Goal: Navigation & Orientation: Find specific page/section

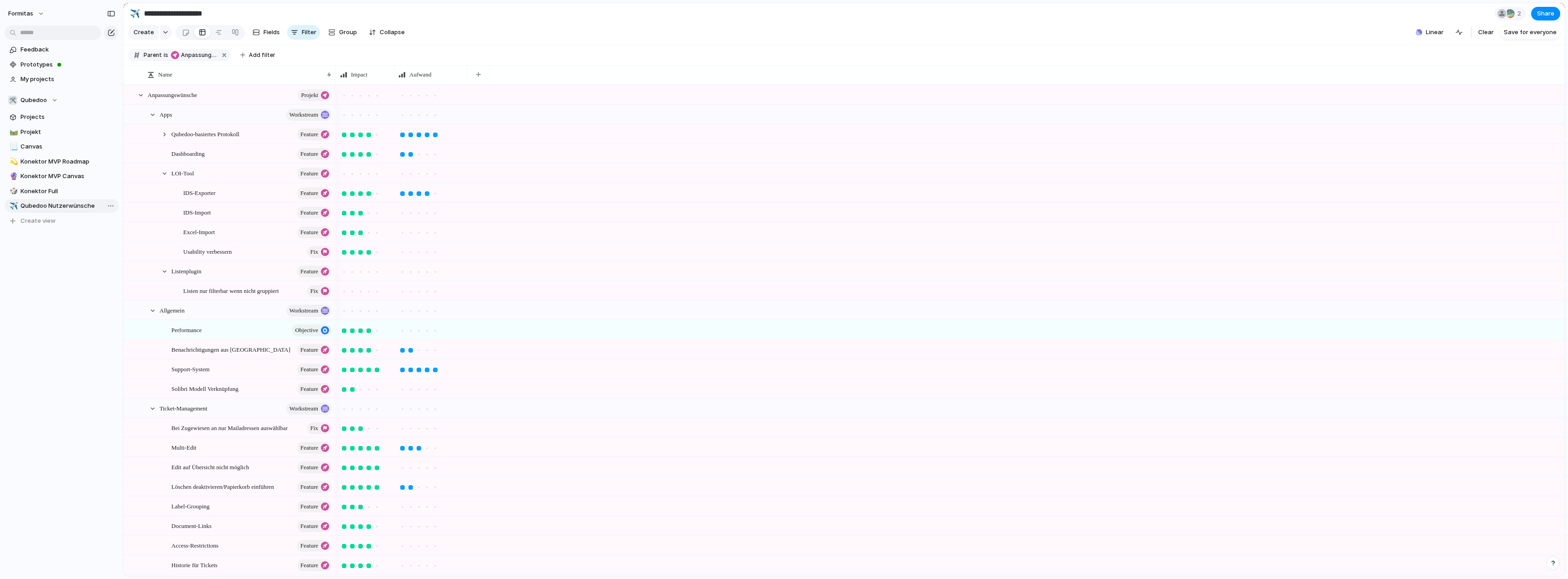
click at [38, 209] on span "Qubedoo Nutzerwünsche" at bounding box center [68, 206] width 95 height 9
click at [37, 192] on span "Konektor Full" at bounding box center [68, 191] width 95 height 9
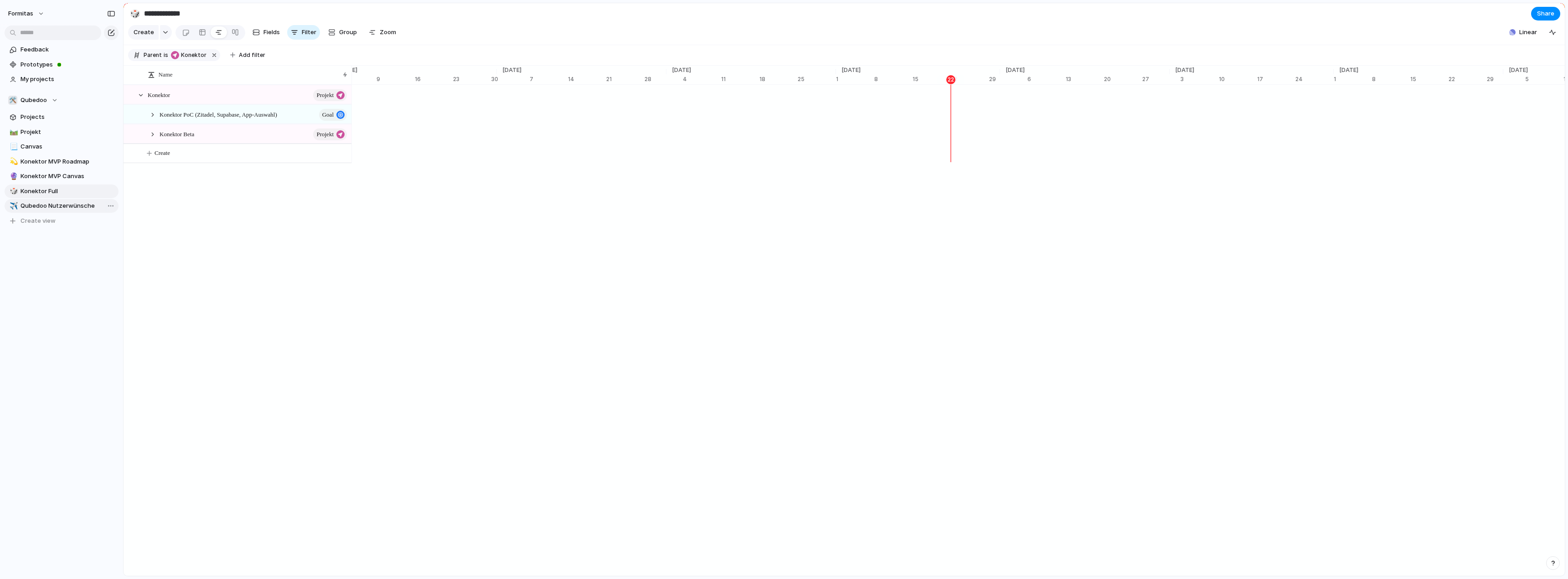
scroll to position [0, 5511]
click at [37, 201] on span "Qubedoo Nutzerwünsche" at bounding box center [68, 206] width 95 height 9
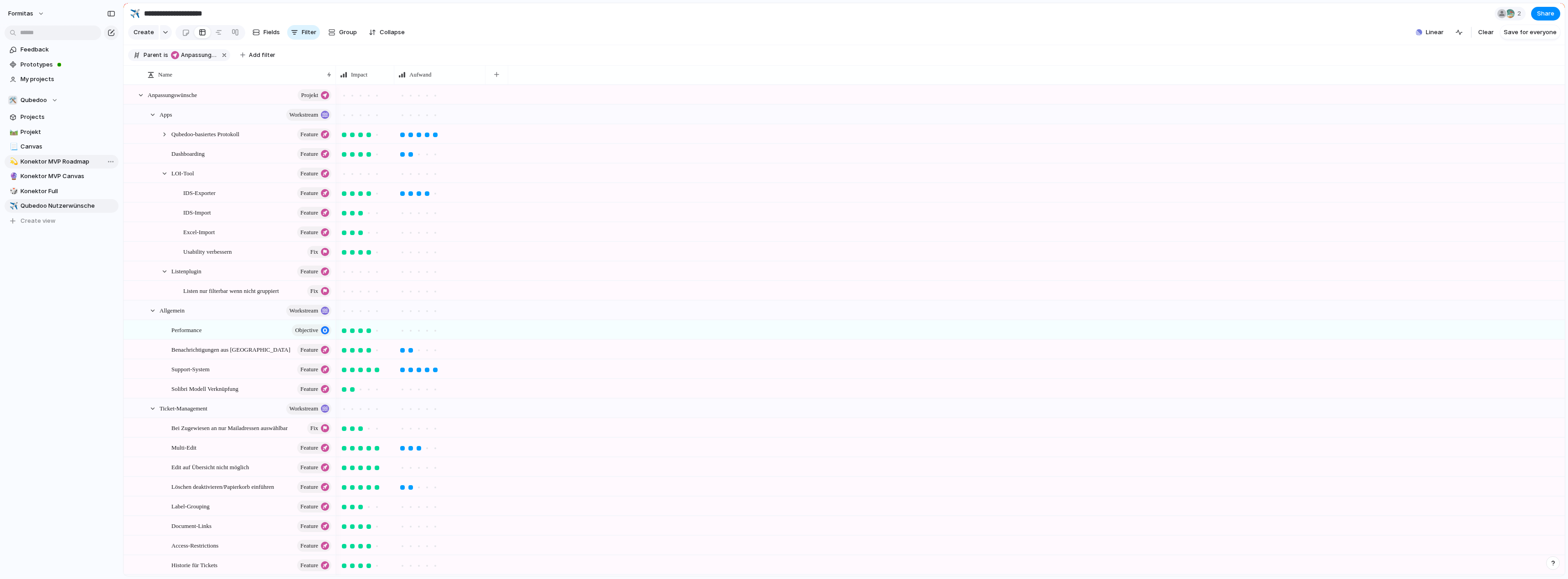
click at [59, 161] on span "Konektor MVP Roadmap" at bounding box center [68, 161] width 95 height 9
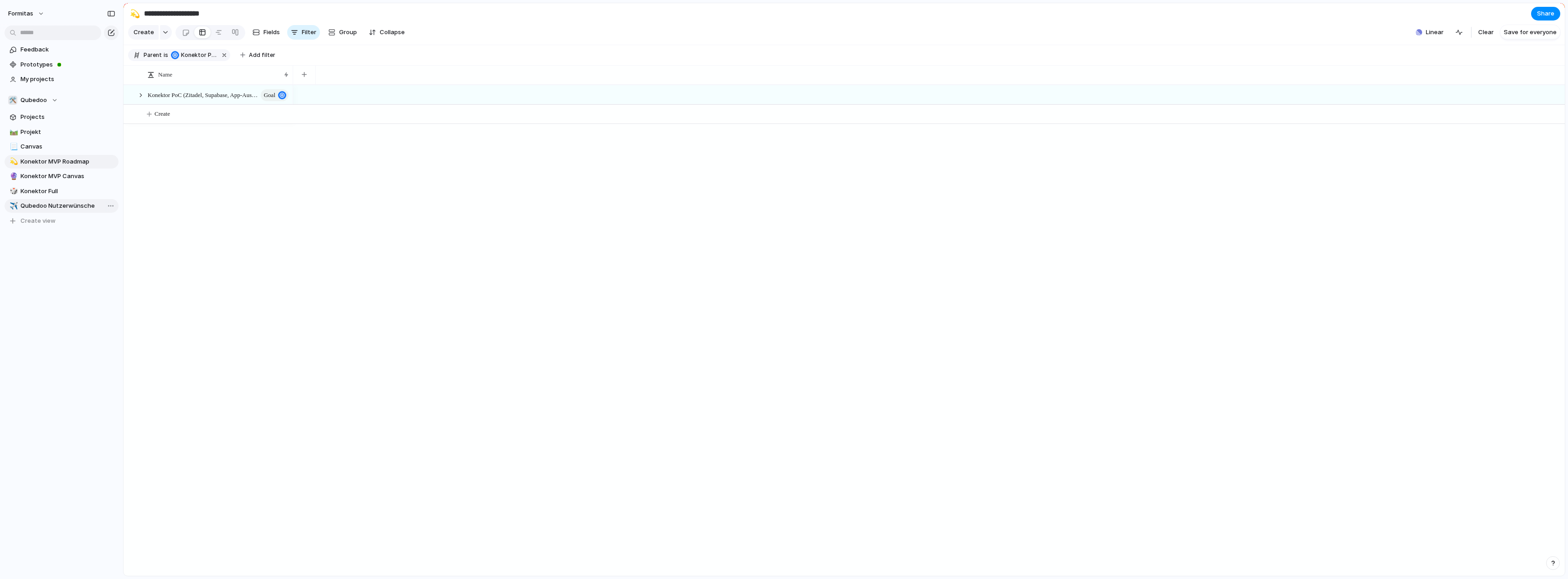
click at [57, 202] on span "Qubedoo Nutzerwünsche" at bounding box center [68, 206] width 95 height 9
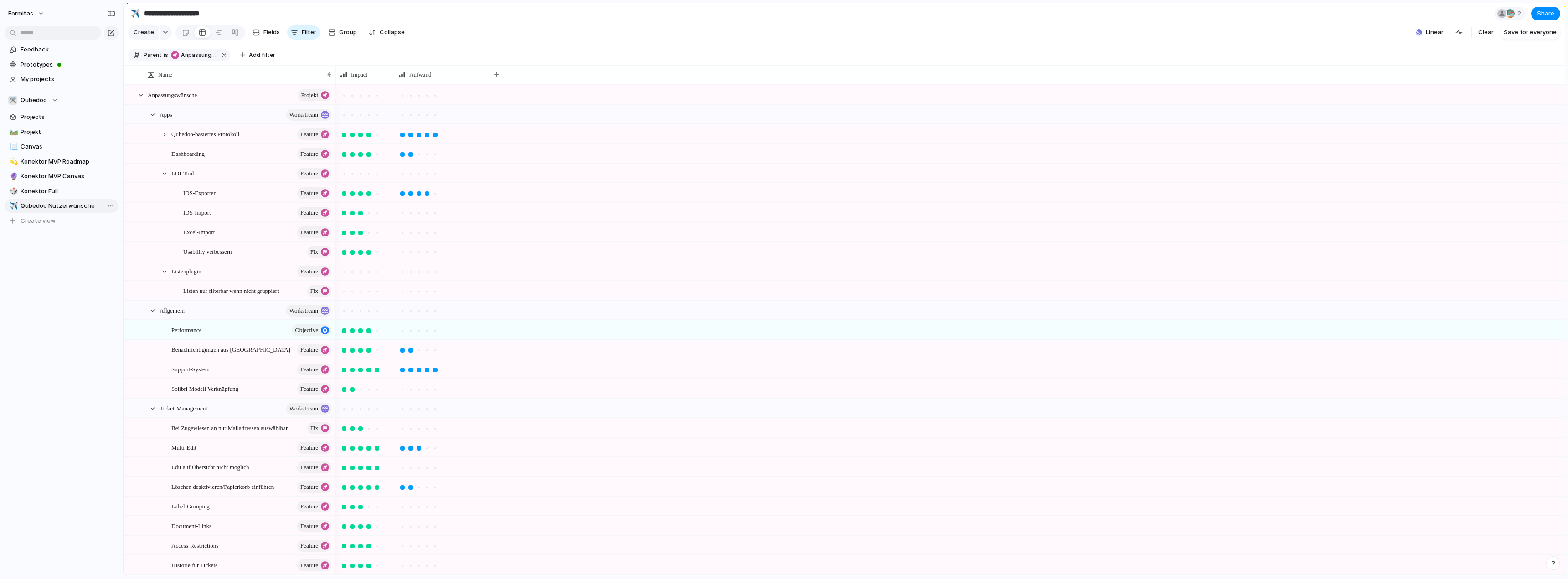
type input "**********"
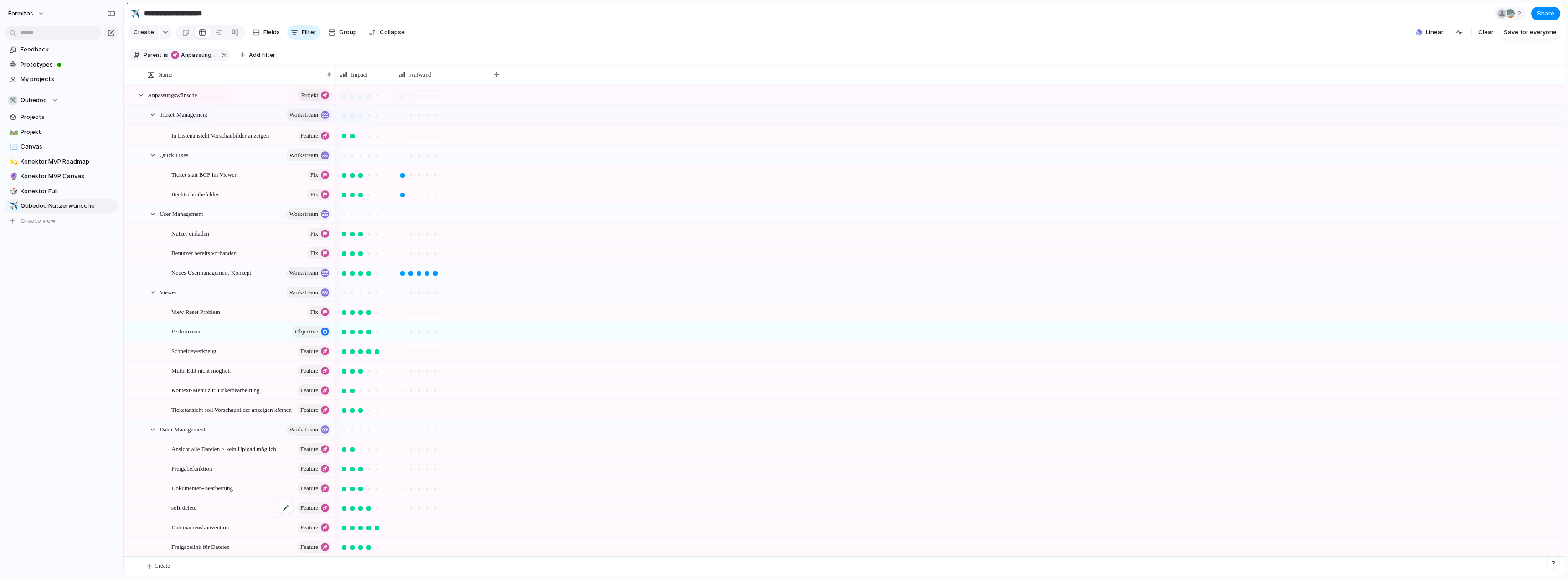
scroll to position [268, 0]
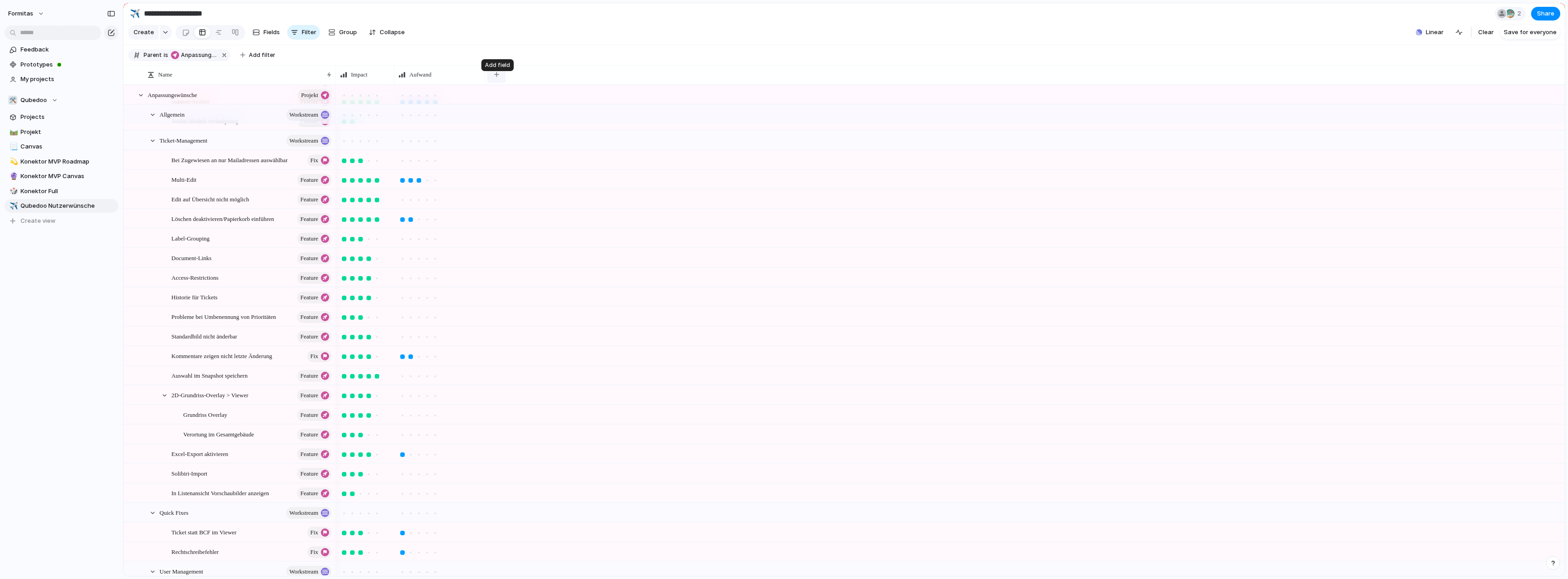
click at [499, 81] on button "button" at bounding box center [497, 74] width 19 height 16
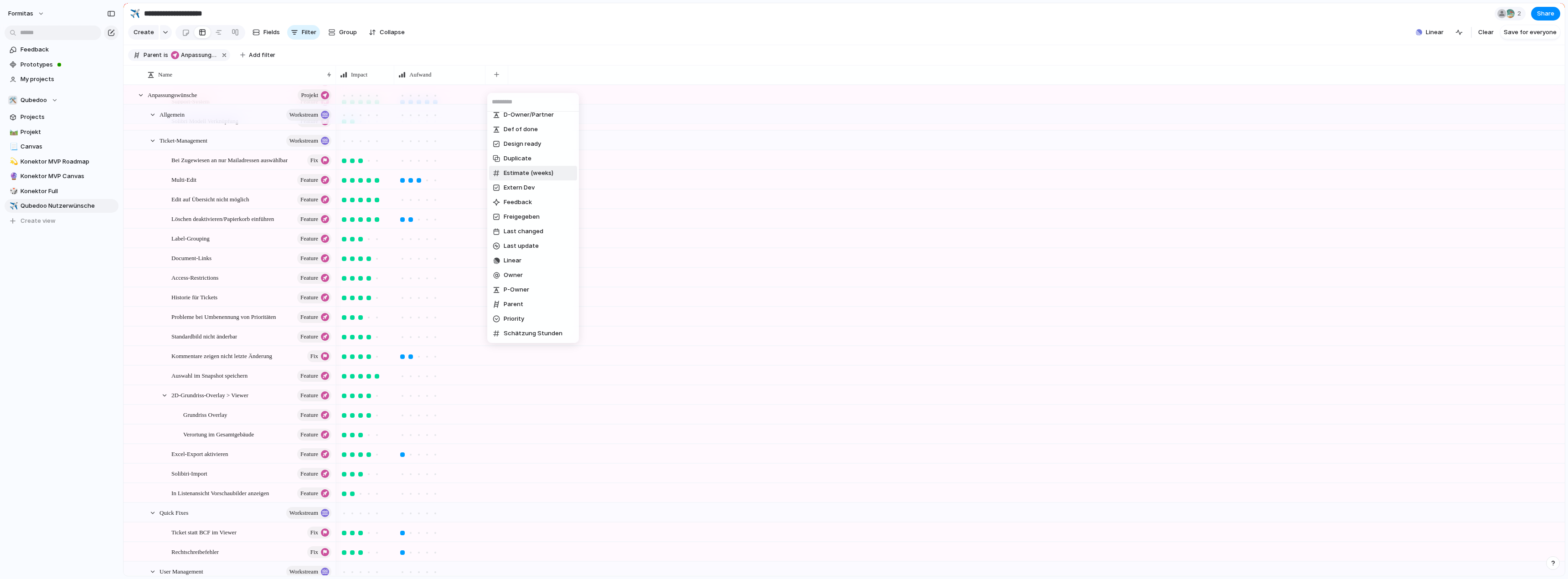
scroll to position [137, 0]
click at [532, 244] on li "Priority" at bounding box center [533, 247] width 88 height 15
click at [550, 77] on div "button" at bounding box center [550, 74] width 5 height 5
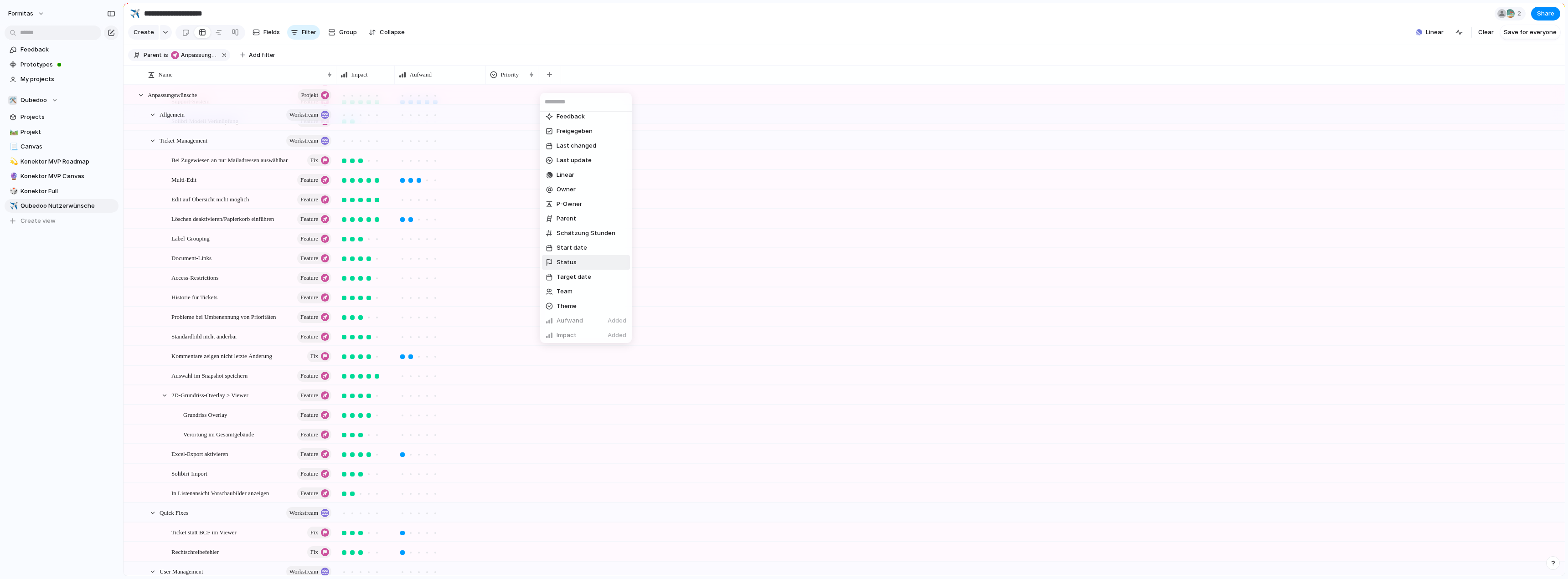
scroll to position [181, 0]
click at [562, 321] on span "Priority" at bounding box center [567, 319] width 21 height 9
click at [586, 164] on span "Extern Dev" at bounding box center [572, 162] width 31 height 9
click at [599, 81] on button "button" at bounding box center [601, 74] width 19 height 16
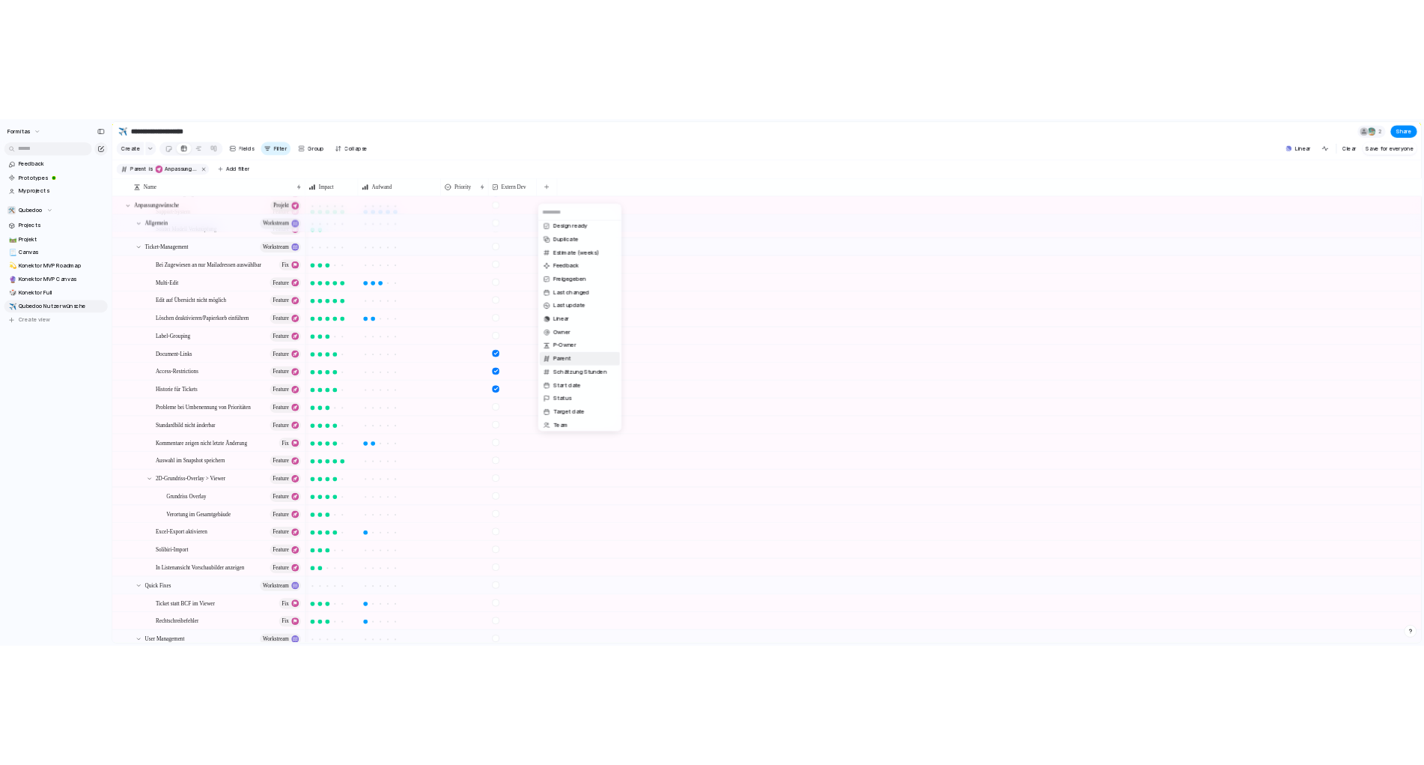
scroll to position [225, 0]
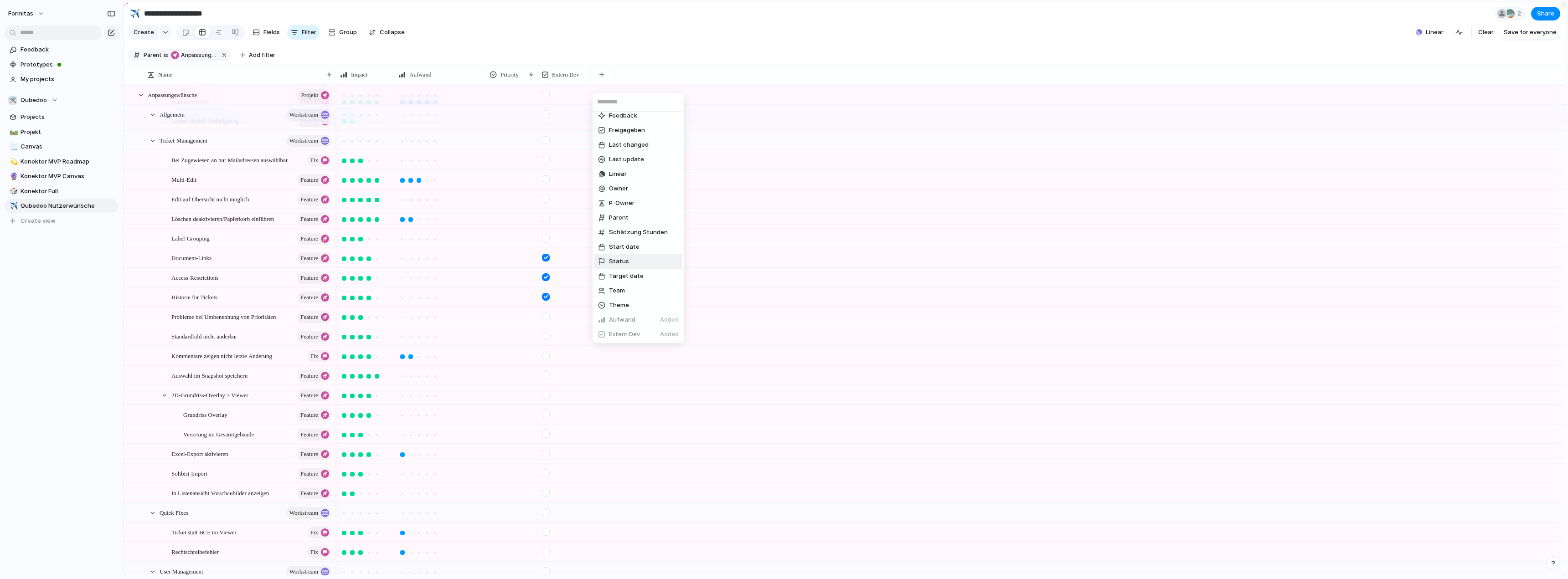
click at [643, 264] on li "Status" at bounding box center [638, 262] width 88 height 15
click at [642, 26] on section "Create Fields Filter Group Zoom Collapse Linear Clear Save for everyone" at bounding box center [844, 34] width 1441 height 22
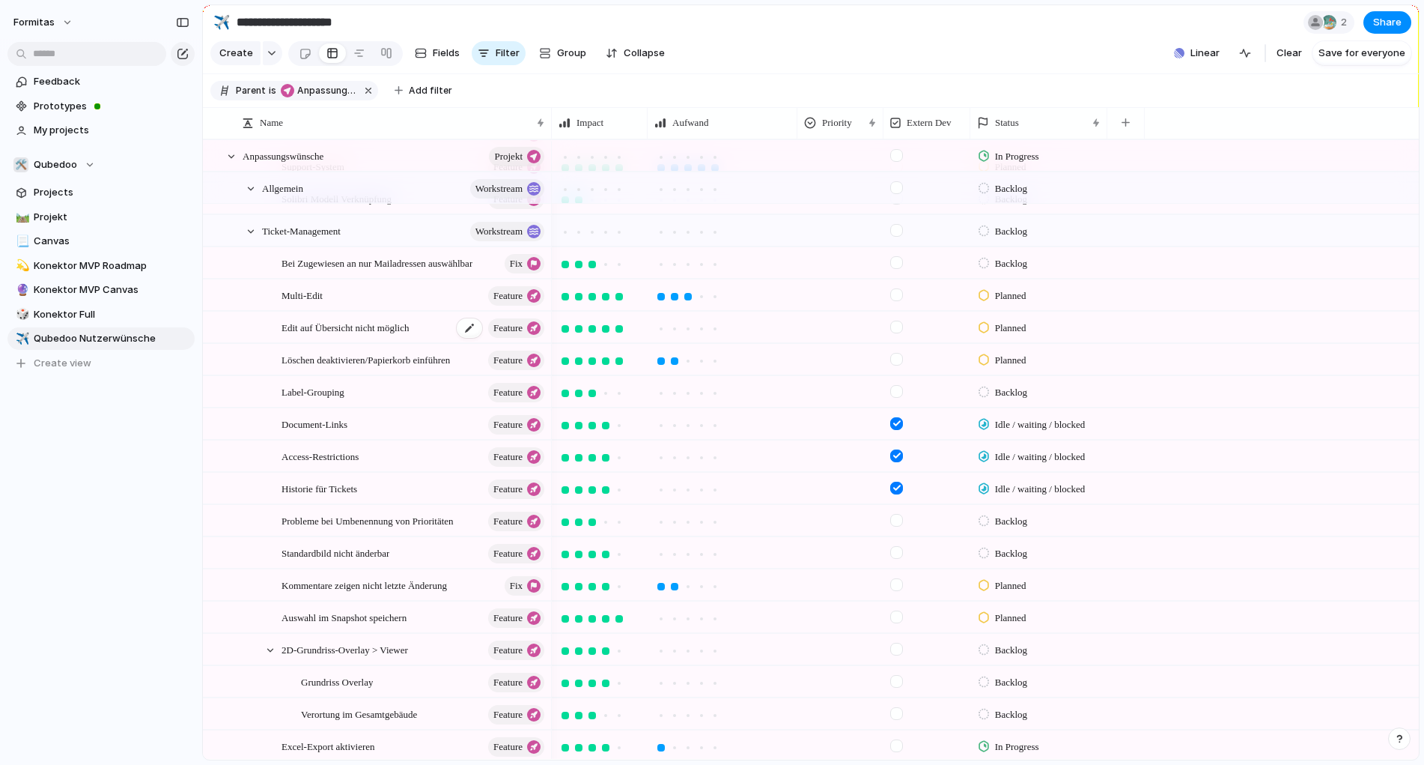
scroll to position [515, 0]
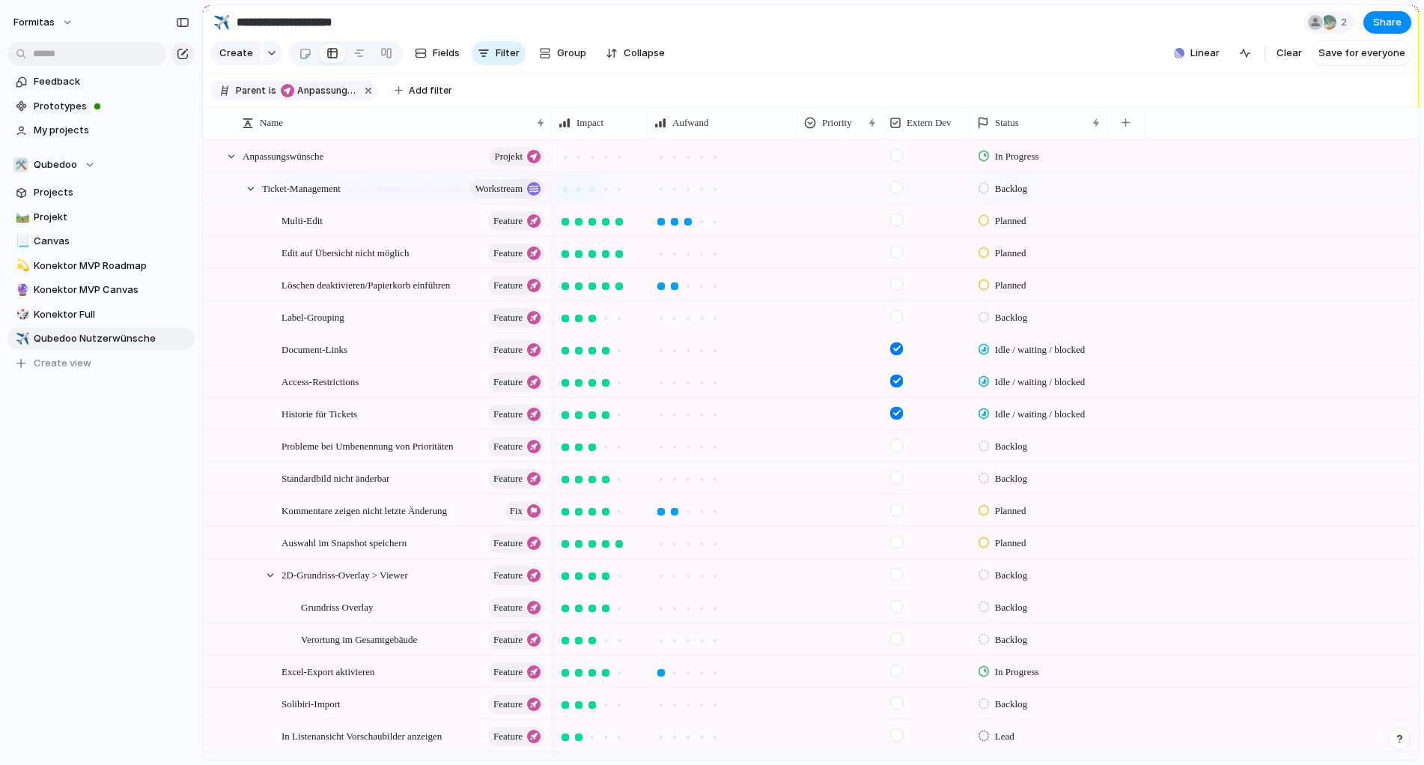
click at [21, 629] on div "Formitas Feedback Prototypes My projects 🛠️ Qubedoo Projects 🛤️ Projekt 📃 Canva…" at bounding box center [101, 382] width 202 height 765
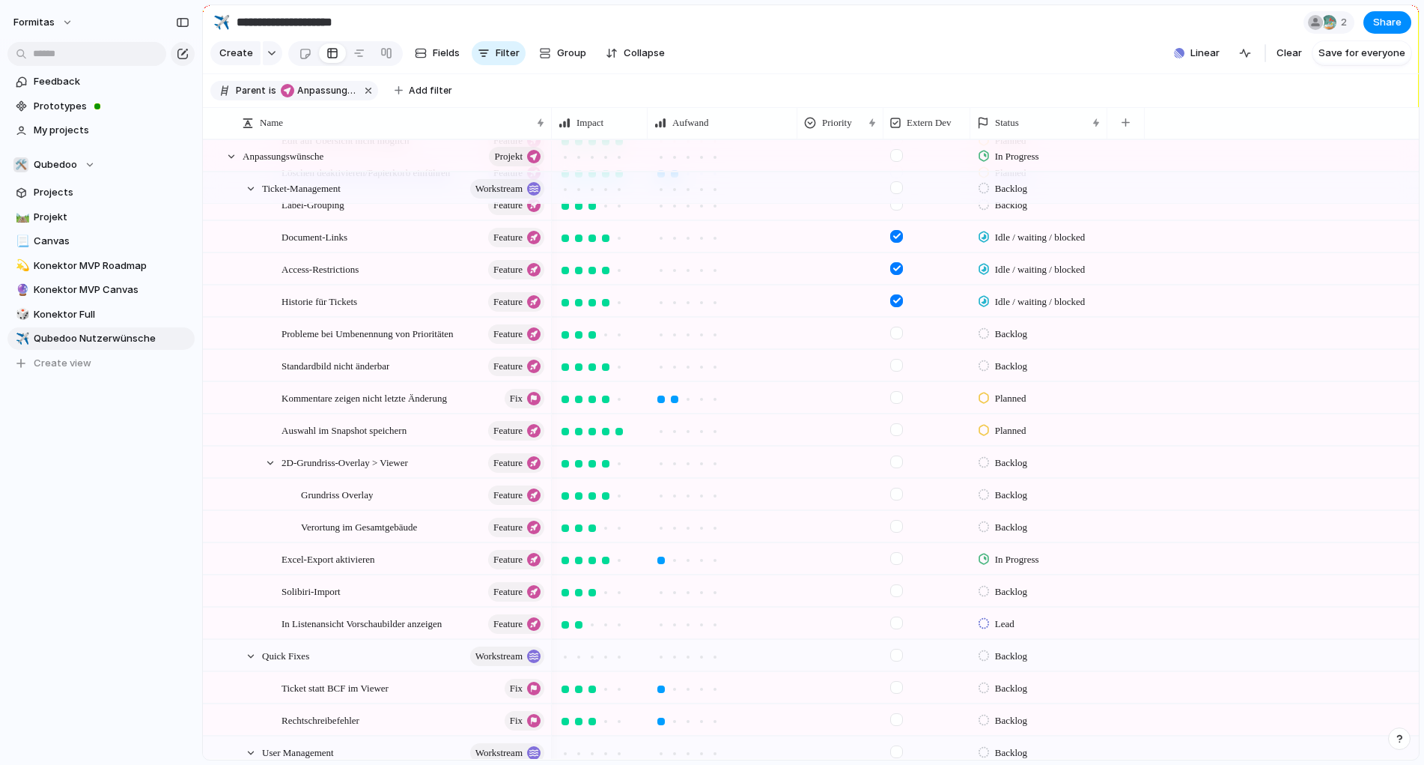
scroll to position [178, 0]
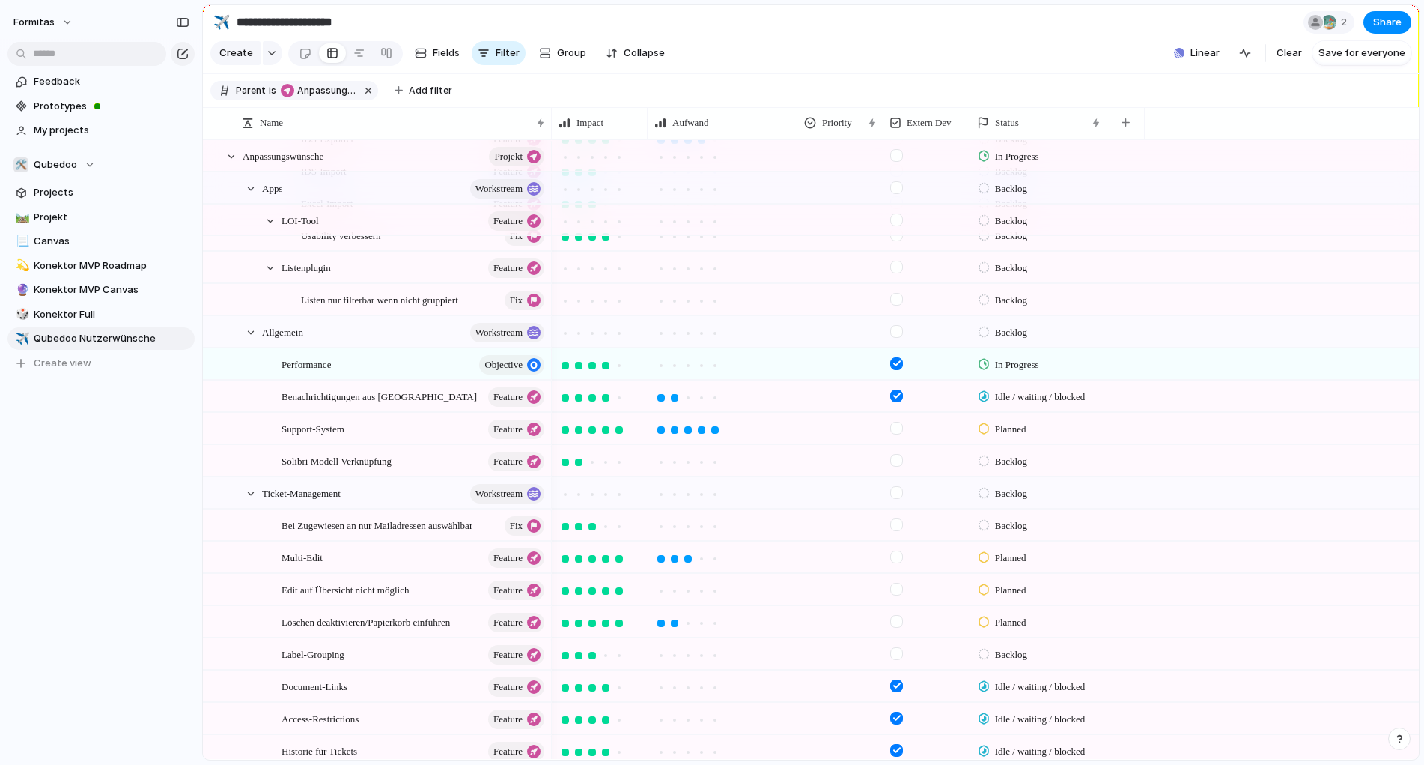
click at [45, 592] on div "Formitas Feedback Prototypes My projects 🛠️ Qubedoo Projects 🛤️ Projekt 📃 Canva…" at bounding box center [101, 382] width 202 height 765
click at [128, 562] on div "Formitas Feedback Prototypes My projects 🛠️ Qubedoo Projects 🛤️ Projekt 📃 Canva…" at bounding box center [101, 382] width 202 height 765
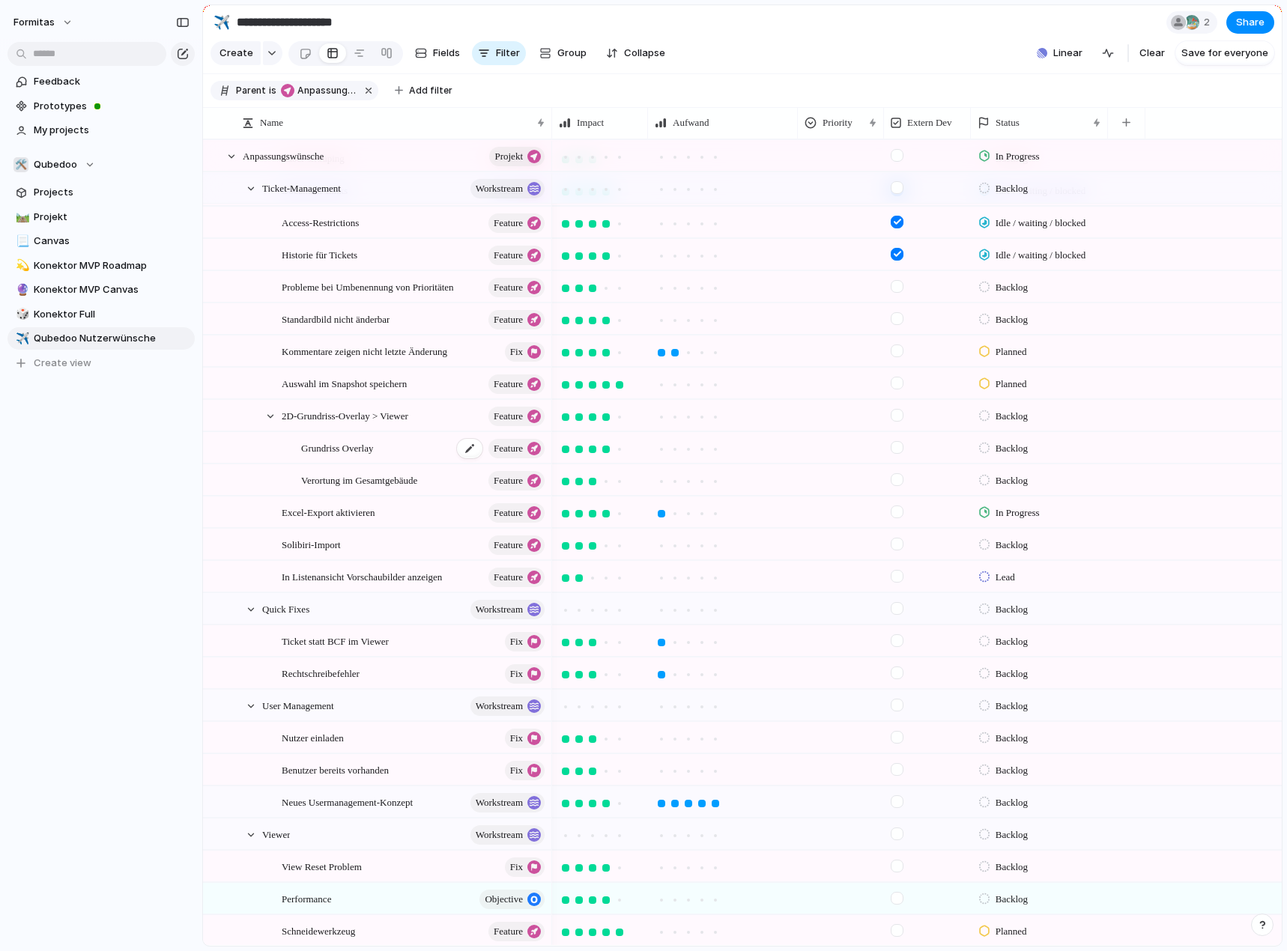
scroll to position [374, 0]
